Goal: Task Accomplishment & Management: Use online tool/utility

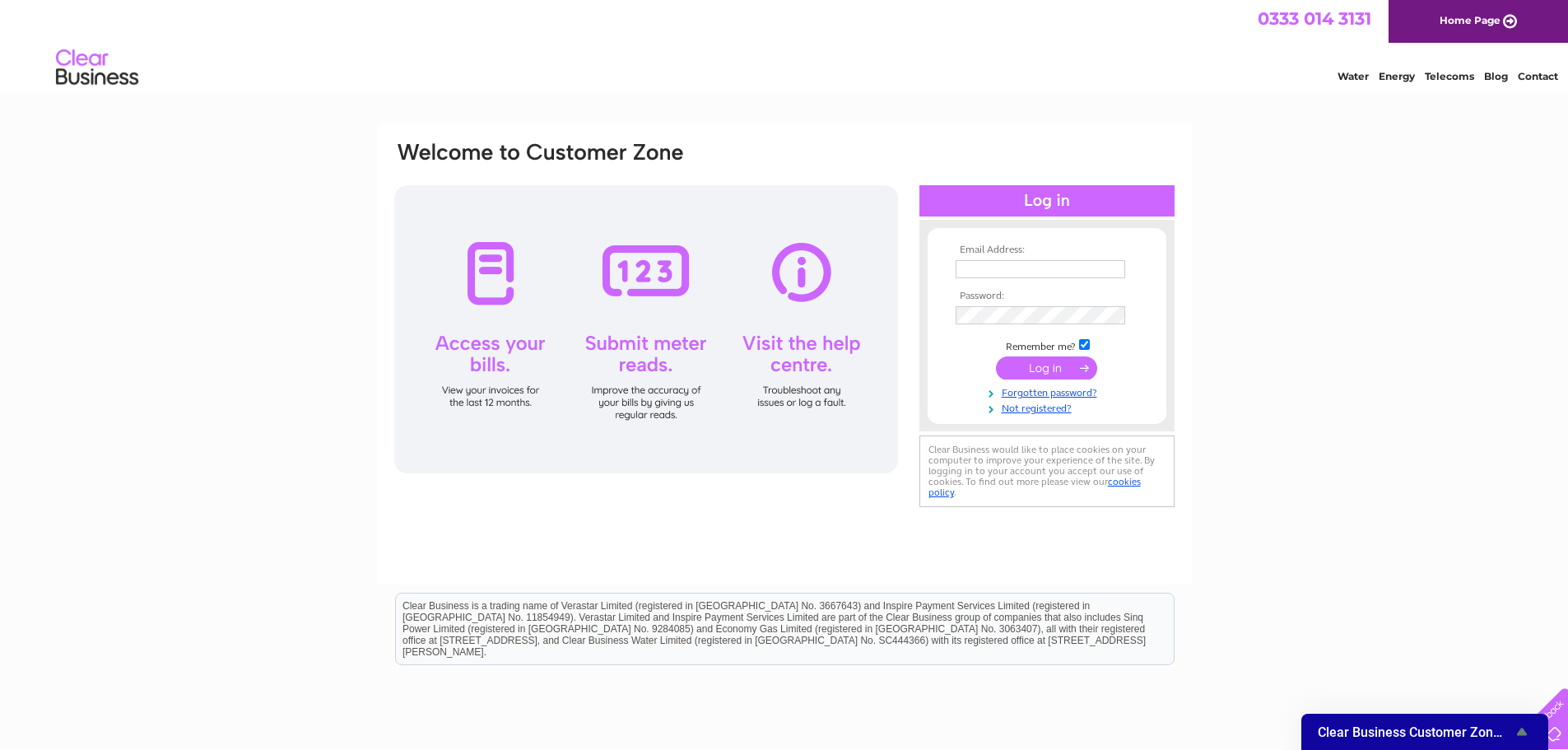
click at [986, 256] on td at bounding box center [1047, 269] width 191 height 27
click at [987, 266] on input "text" at bounding box center [1040, 269] width 170 height 18
type input "[PERSON_NAME][EMAIL_ADDRESS][DOMAIN_NAME]"
click at [996, 358] on input "submit" at bounding box center [1046, 369] width 101 height 23
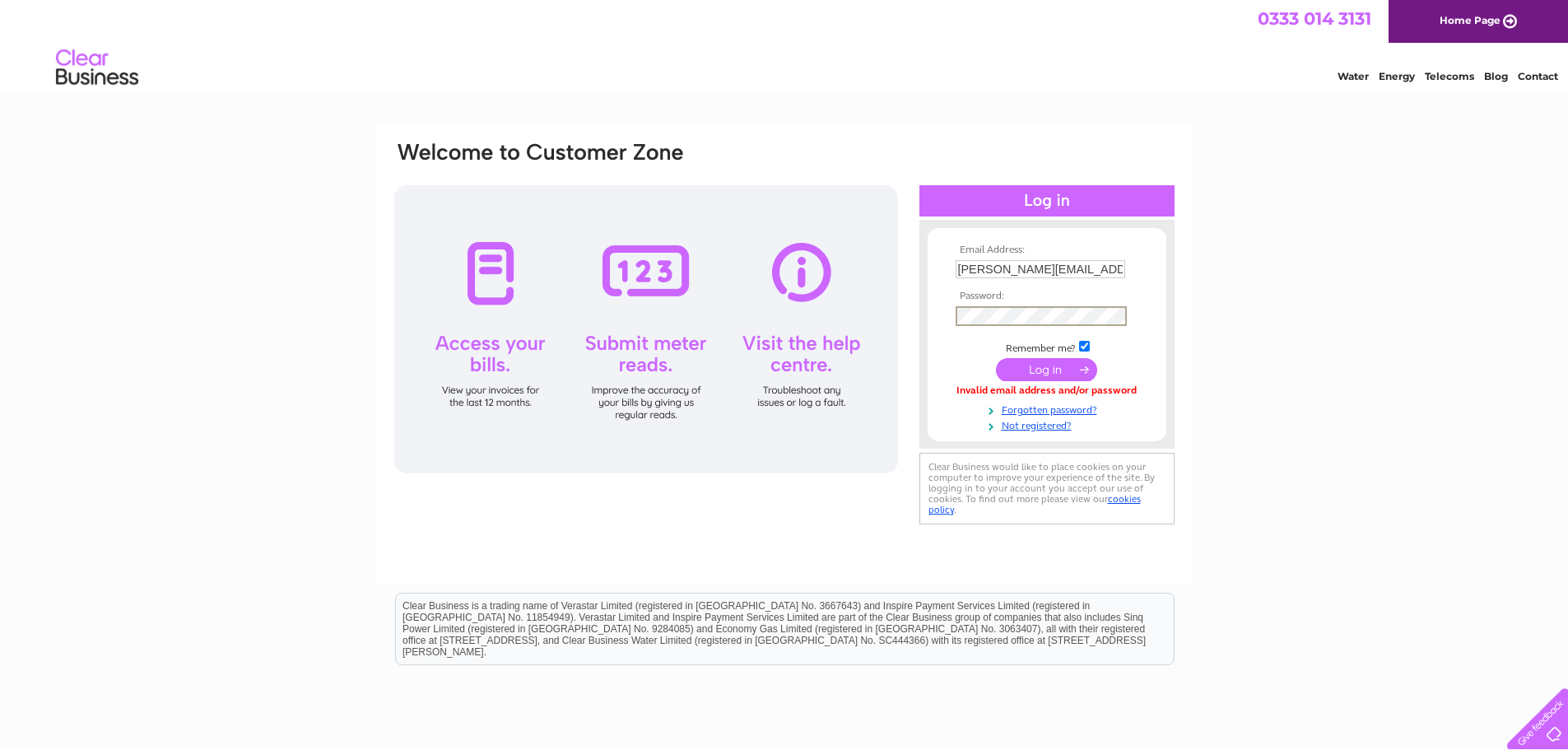
click at [996, 358] on input "submit" at bounding box center [1046, 369] width 101 height 23
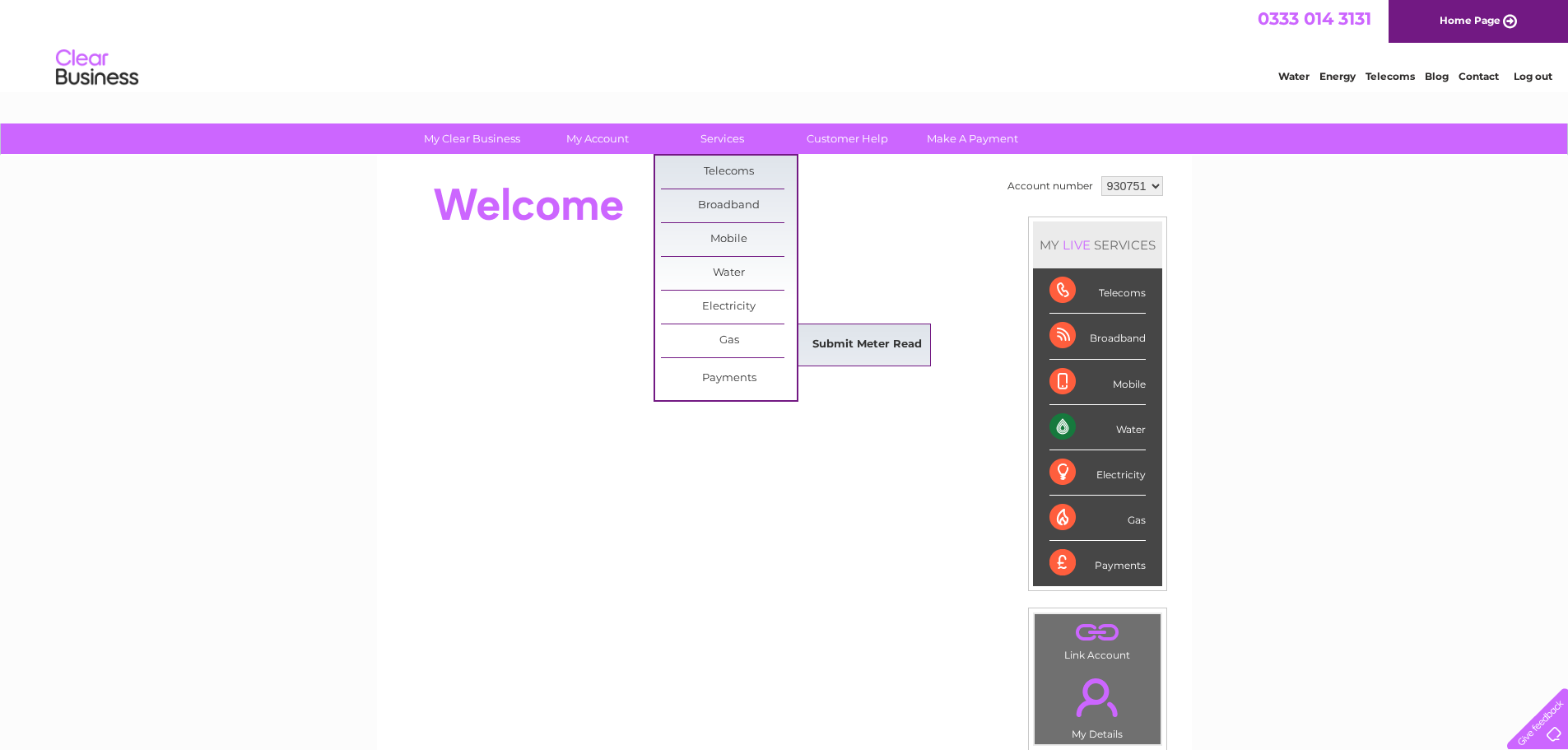
click at [890, 341] on link "Submit Meter Read" at bounding box center [866, 345] width 136 height 33
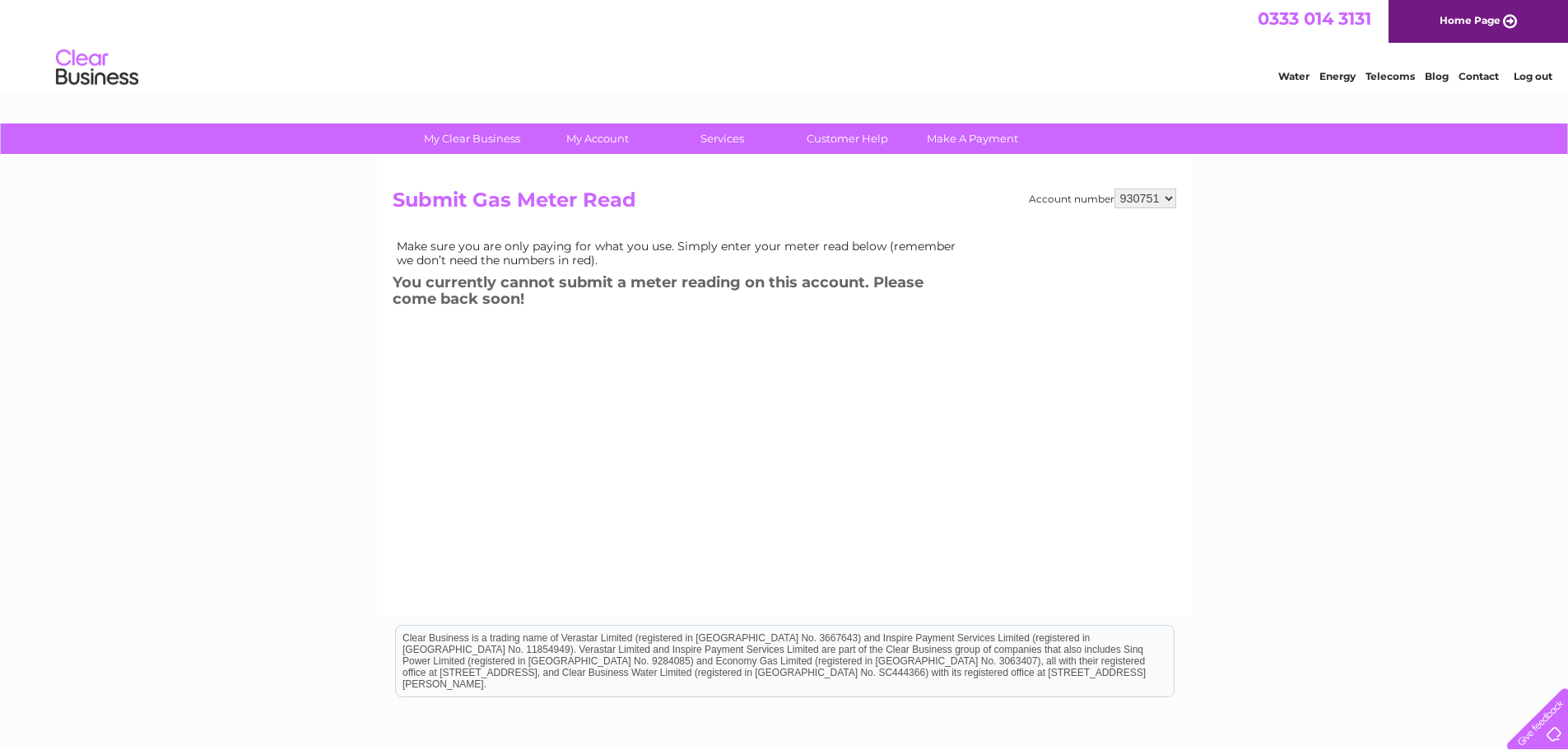
click at [725, 514] on div "Account number 930751 Submit Gas Meter Read Make sure you are only paying for w…" at bounding box center [784, 376] width 784 height 376
